Goal: Information Seeking & Learning: Learn about a topic

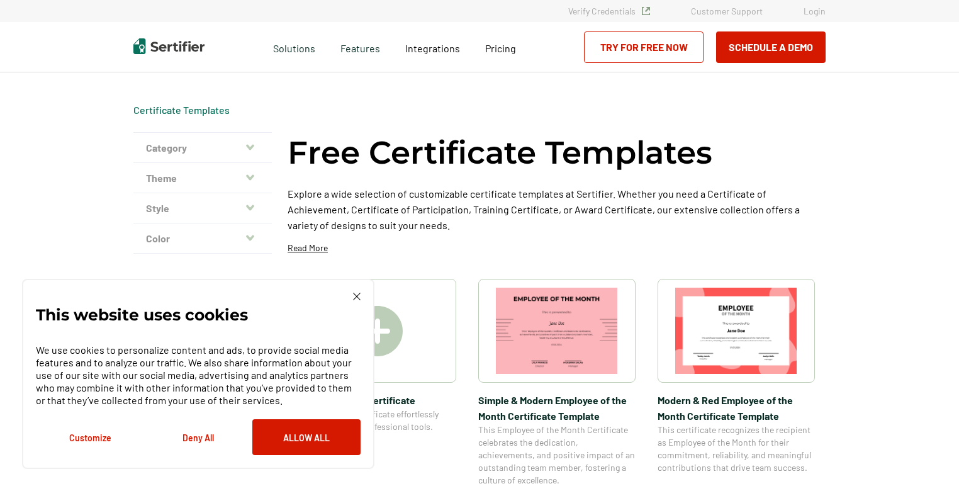
click at [355, 291] on div "This website uses cookies We use cookies to personalize content and ads, to pro…" at bounding box center [198, 374] width 353 height 190
click at [103, 434] on button "Customize" at bounding box center [90, 437] width 108 height 36
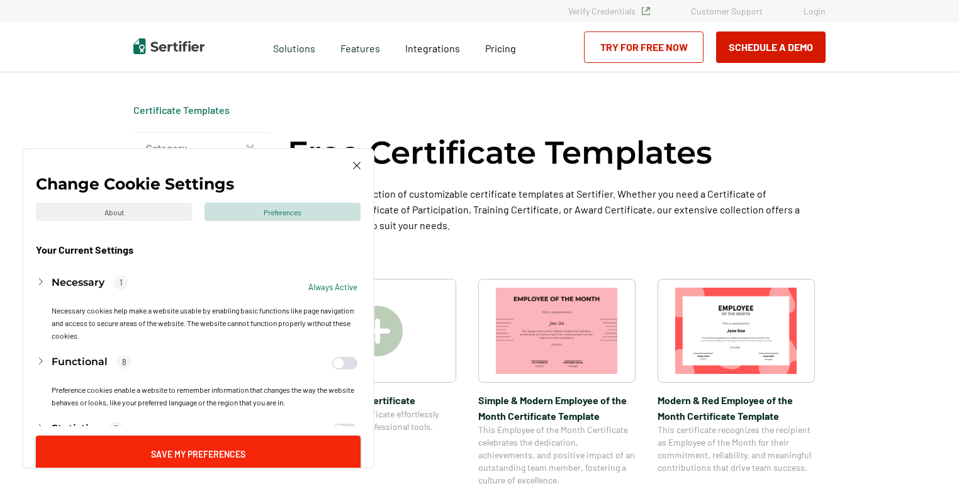
click at [205, 444] on button "Save My Preferences" at bounding box center [198, 454] width 325 height 36
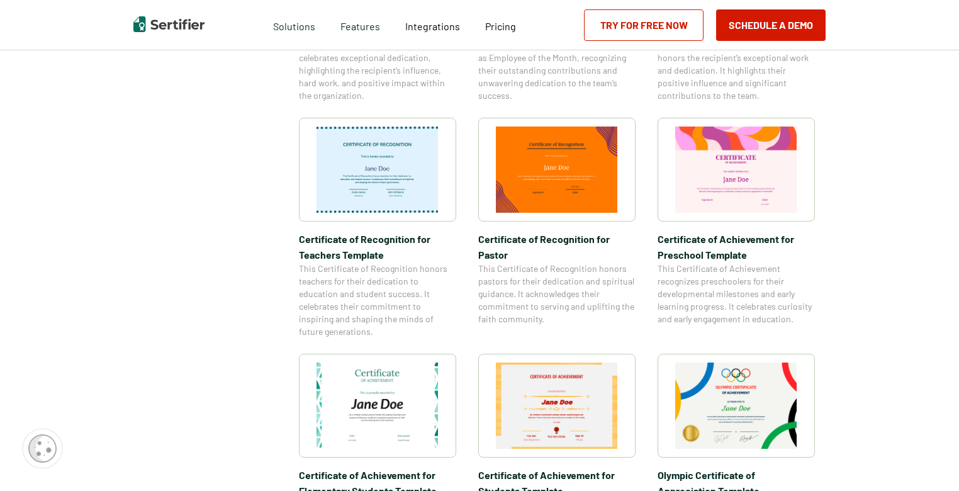
scroll to position [692, 0]
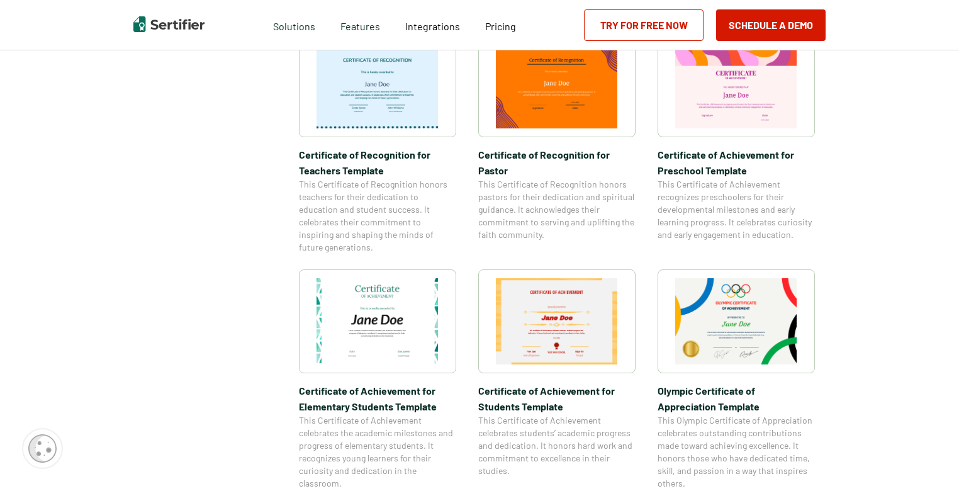
click at [531, 335] on img at bounding box center [557, 321] width 122 height 86
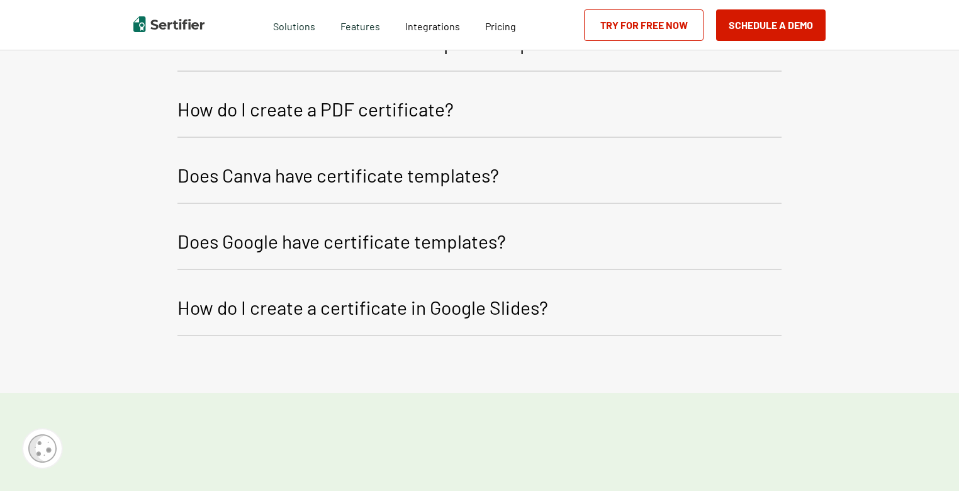
scroll to position [1939, 0]
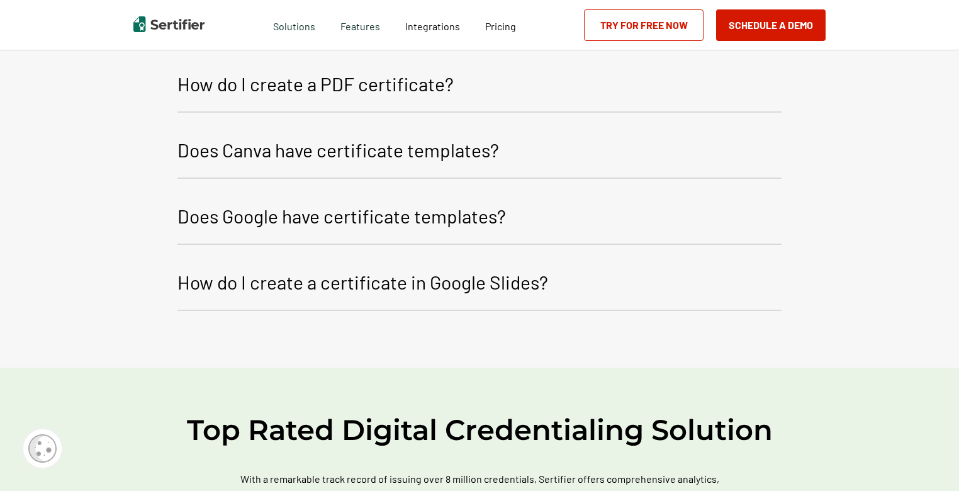
click at [410, 149] on p "Does Canva have certificate templates?" at bounding box center [339, 150] width 322 height 30
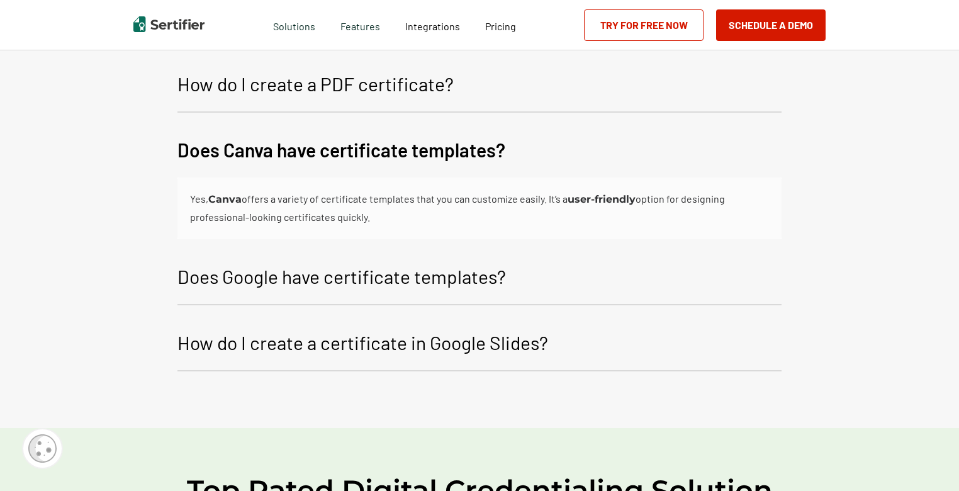
click at [376, 287] on p "Does Google have certificate templates?" at bounding box center [342, 276] width 329 height 30
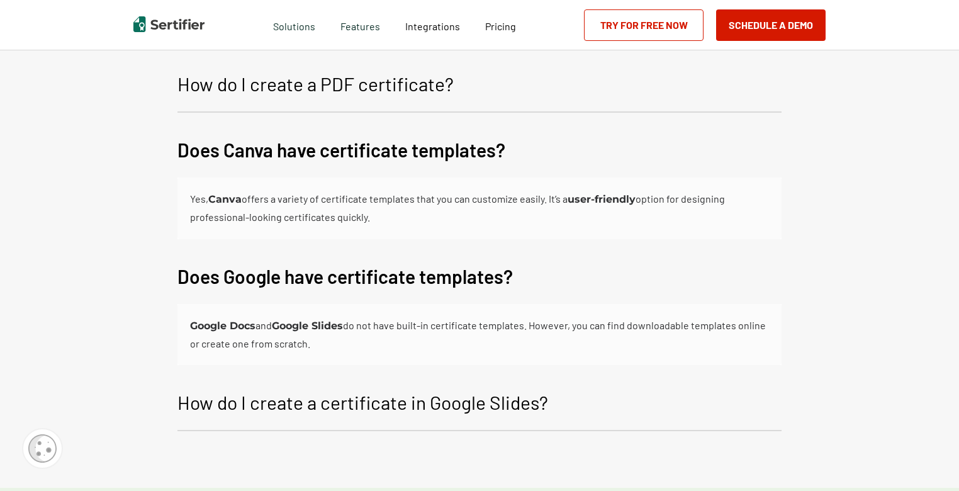
click at [230, 327] on b "Google Docs" at bounding box center [222, 326] width 65 height 12
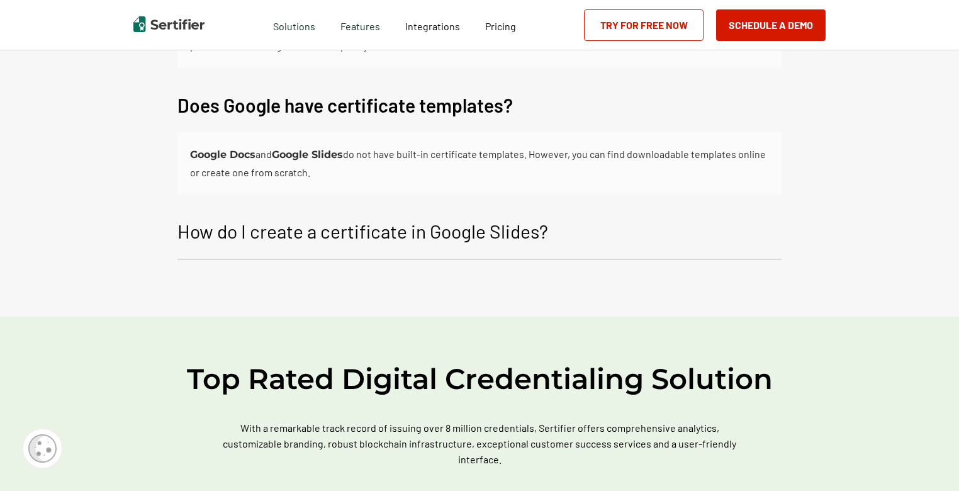
scroll to position [2128, 0]
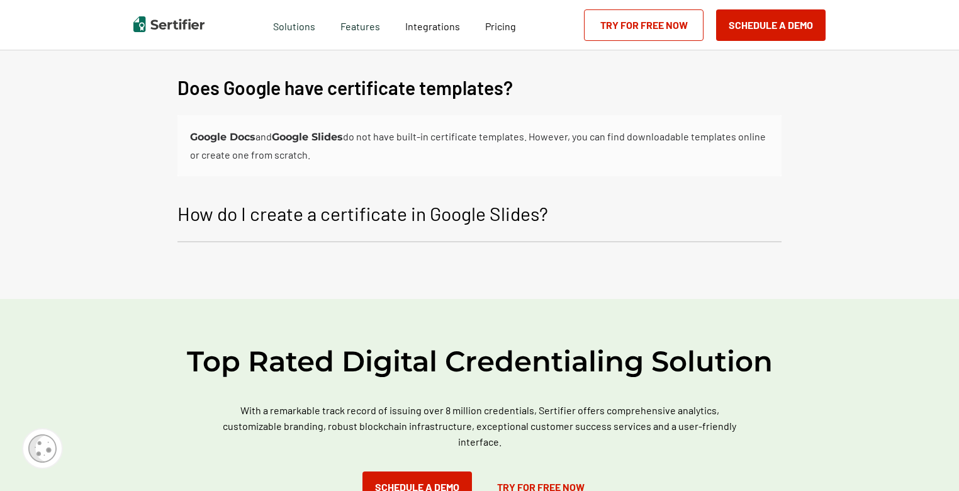
click at [468, 215] on p "How do I create a certificate in Google Slides?" at bounding box center [363, 213] width 371 height 30
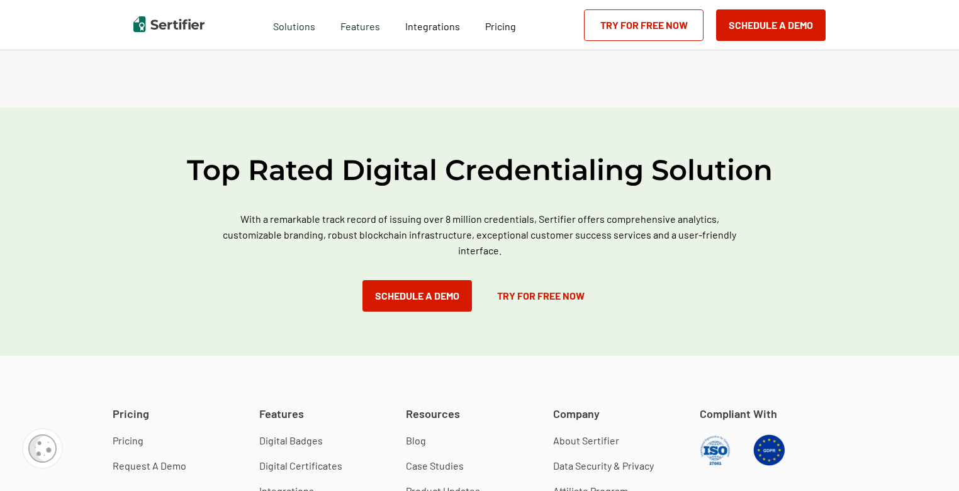
scroll to position [2191, 0]
